Goal: Browse casually: Explore the website without a specific task or goal

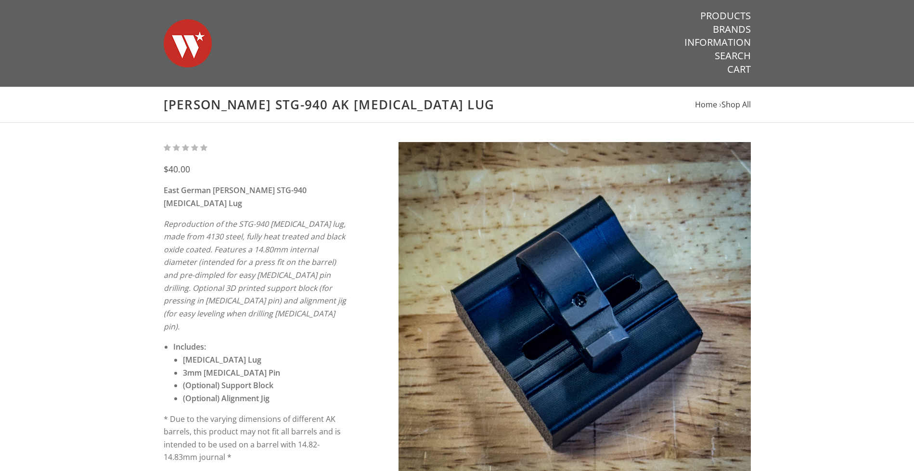
click at [173, 54] on img at bounding box center [188, 43] width 48 height 67
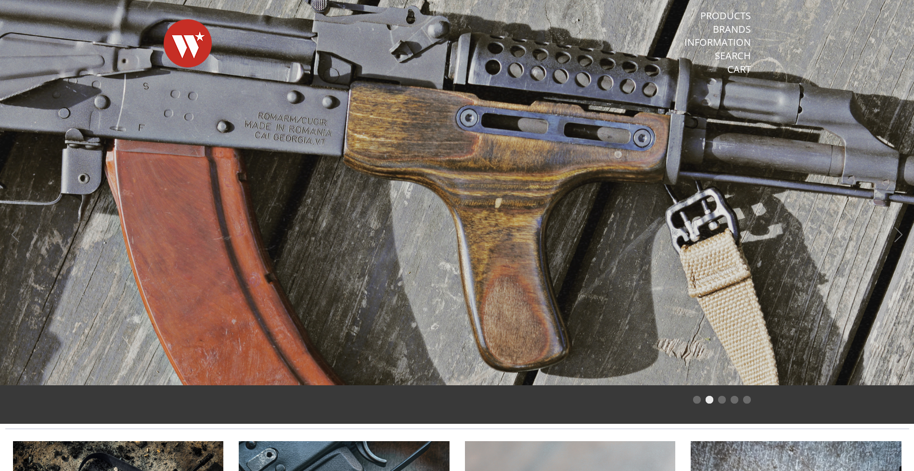
click at [13, 239] on button "Previous" at bounding box center [15, 235] width 21 height 21
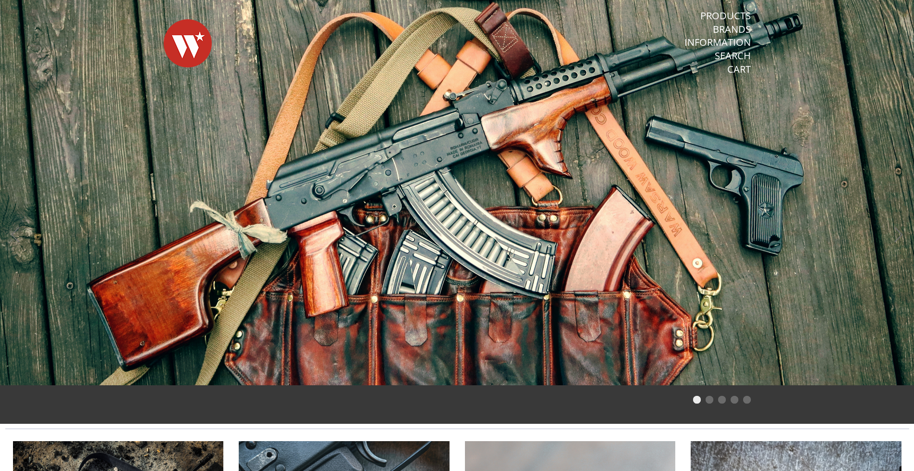
click at [905, 210] on span at bounding box center [457, 192] width 914 height 385
click at [904, 216] on span at bounding box center [457, 192] width 914 height 385
click at [710, 400] on li "Page dot 2" at bounding box center [709, 399] width 8 height 8
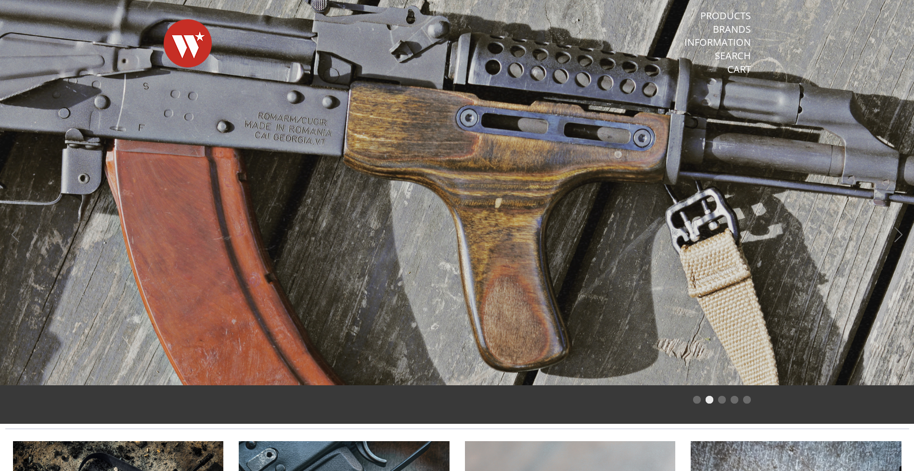
click at [723, 400] on li "Page dot 3" at bounding box center [722, 399] width 8 height 8
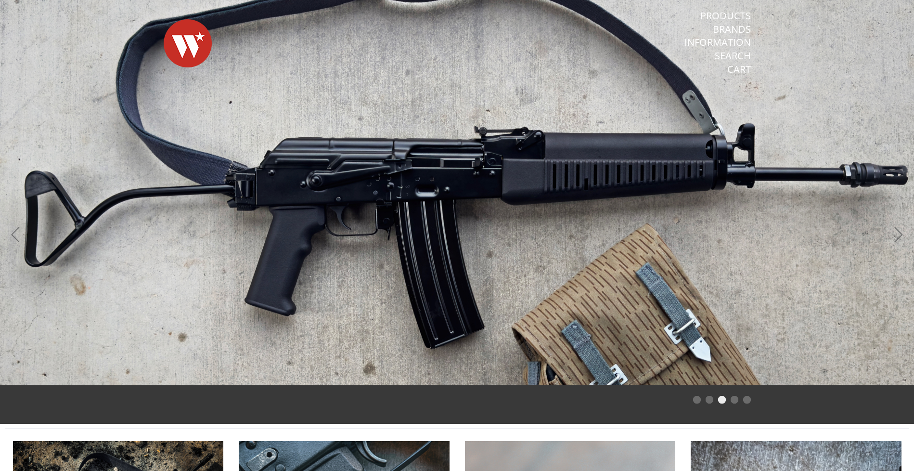
click at [733, 399] on li "Page dot 4" at bounding box center [734, 399] width 8 height 8
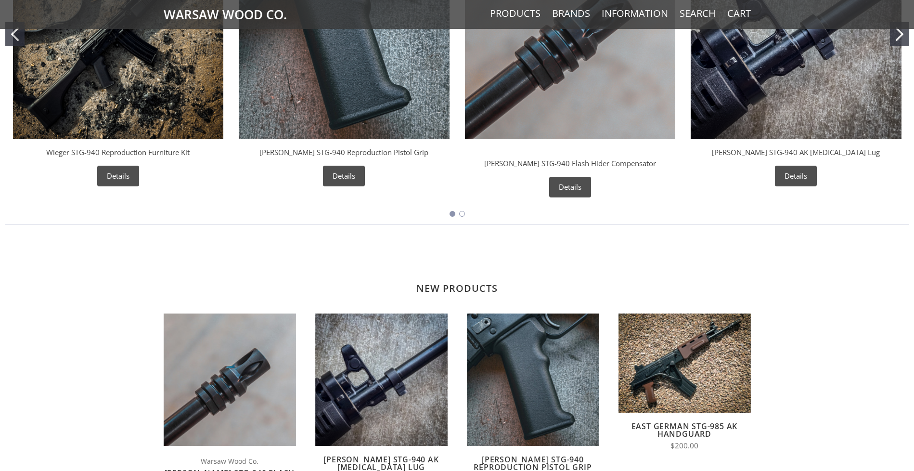
scroll to position [595, 0]
